Goal: Task Accomplishment & Management: Manage account settings

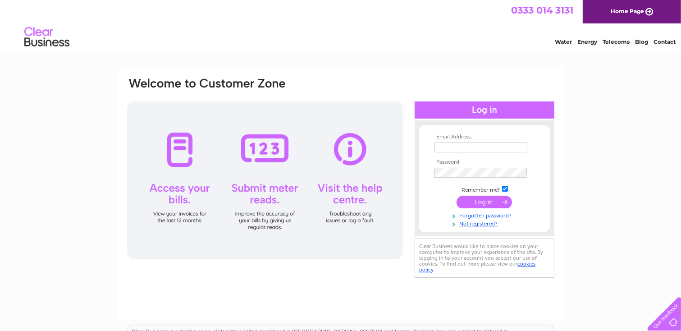
type input "greens@globalnet.co.uk"
click at [481, 200] on input "submit" at bounding box center [484, 202] width 55 height 13
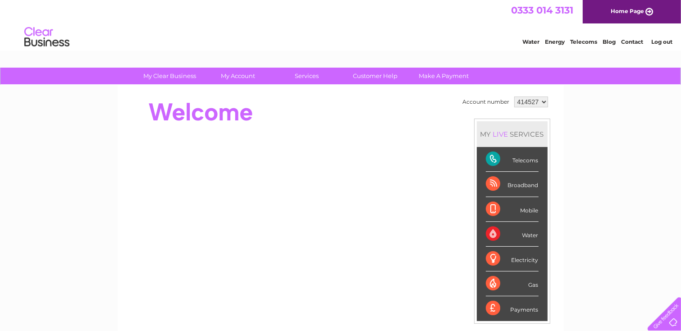
click at [509, 158] on div "Telecoms" at bounding box center [512, 159] width 53 height 25
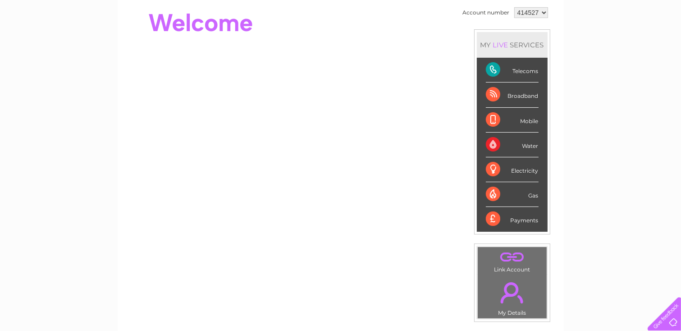
scroll to position [45, 0]
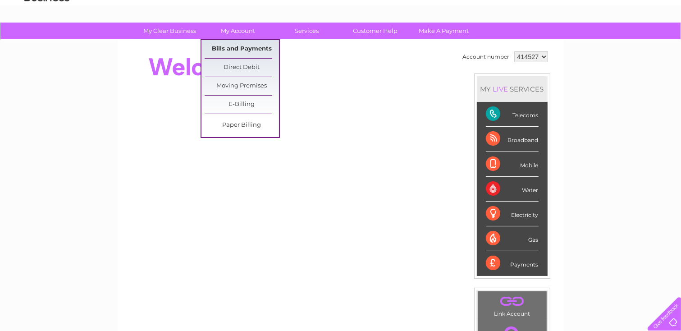
click at [237, 46] on link "Bills and Payments" at bounding box center [242, 49] width 74 height 18
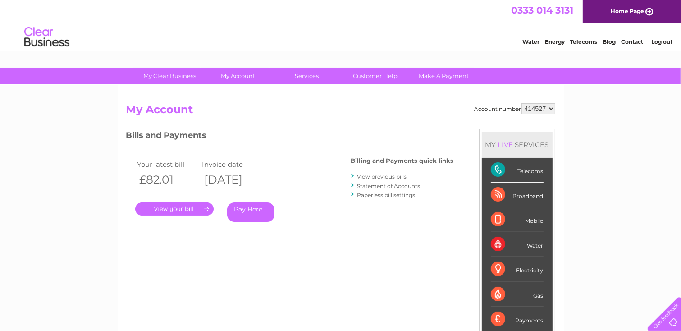
click at [171, 207] on link "." at bounding box center [174, 209] width 78 height 13
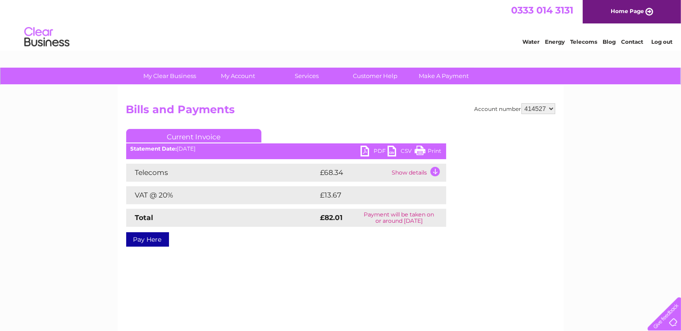
click at [631, 8] on link "Home Page" at bounding box center [632, 11] width 98 height 23
